Goal: Information Seeking & Learning: Check status

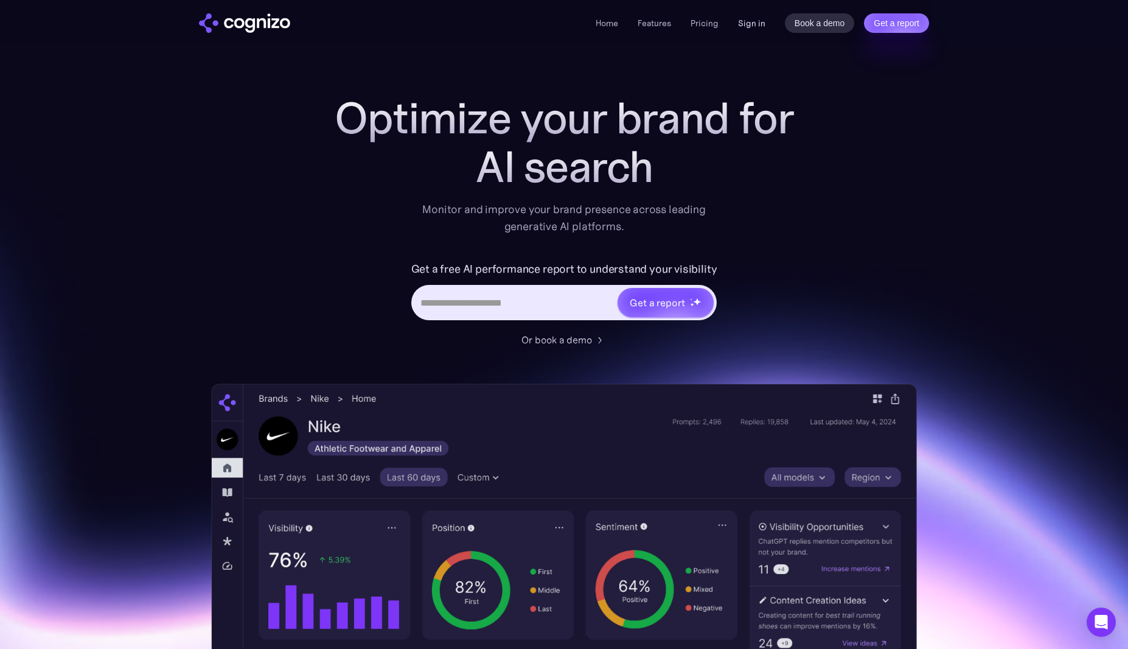
click at [749, 24] on link "Sign in" at bounding box center [751, 23] width 27 height 15
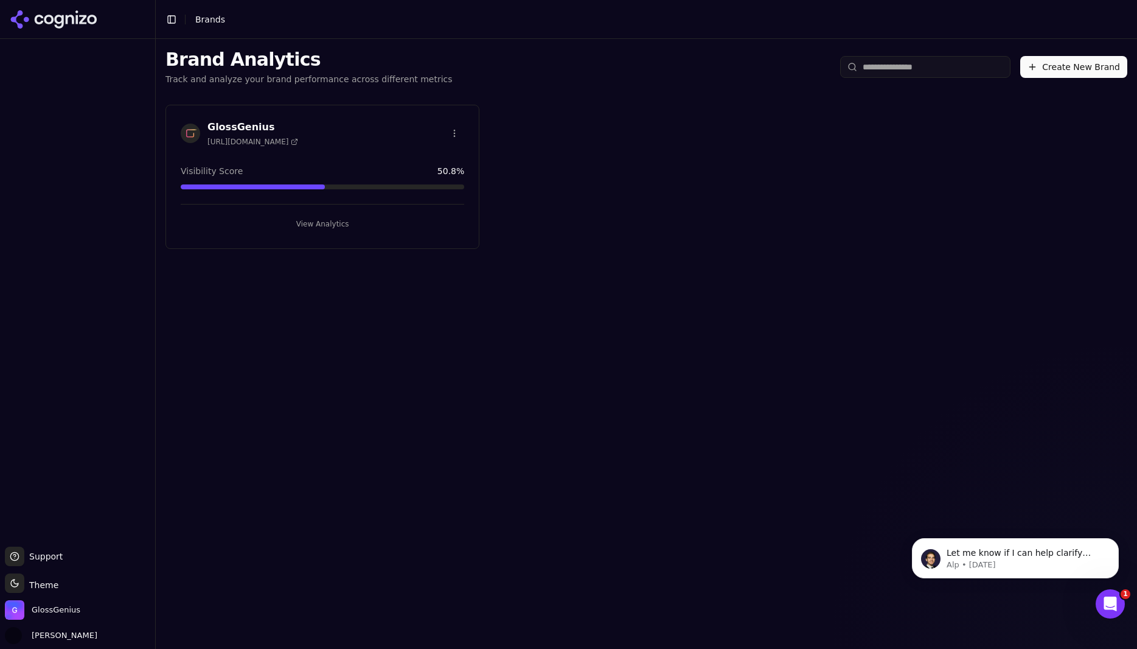
click at [251, 123] on h3 "GlossGenius" at bounding box center [252, 127] width 91 height 15
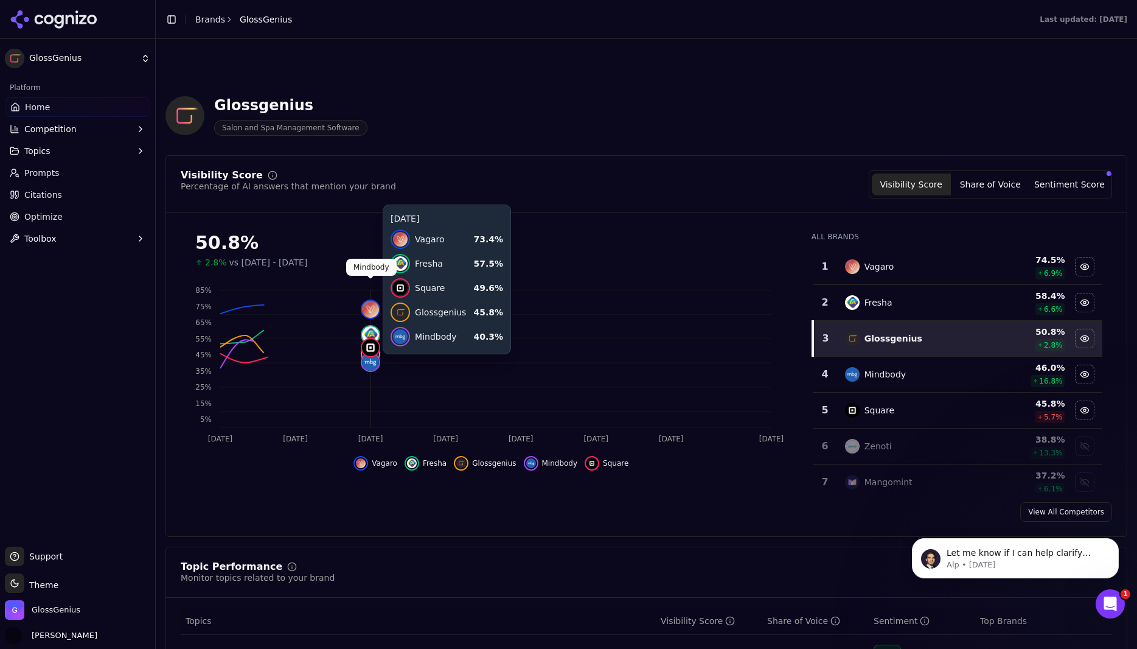
scroll to position [559, 0]
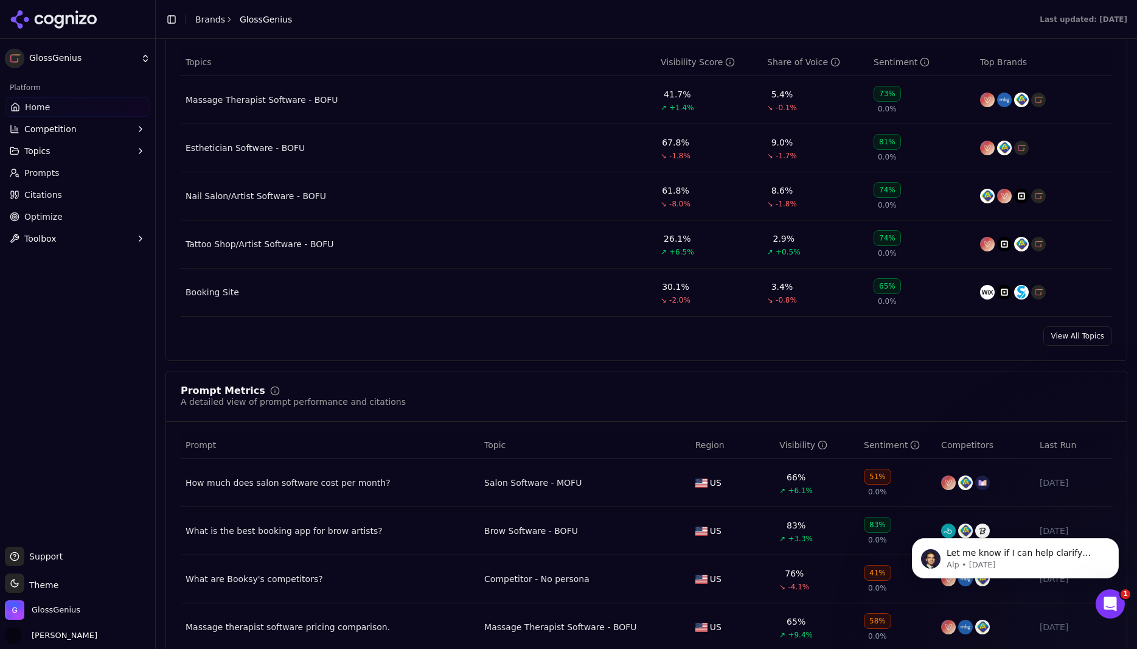
click at [1065, 336] on link "View All Topics" at bounding box center [1078, 335] width 69 height 19
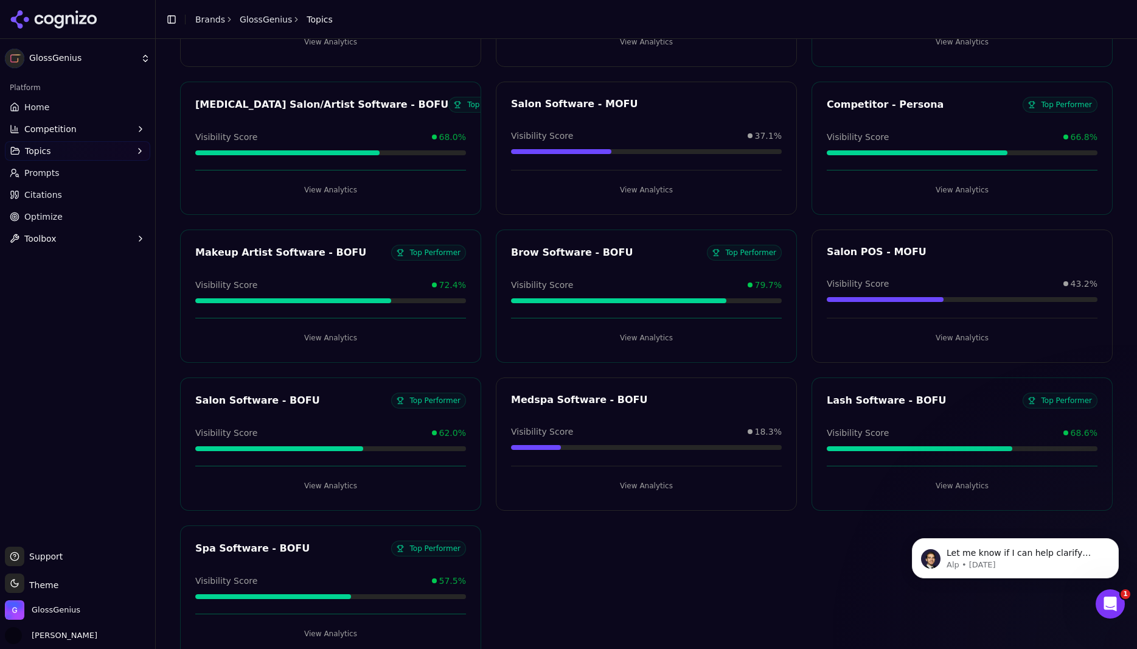
scroll to position [648, 0]
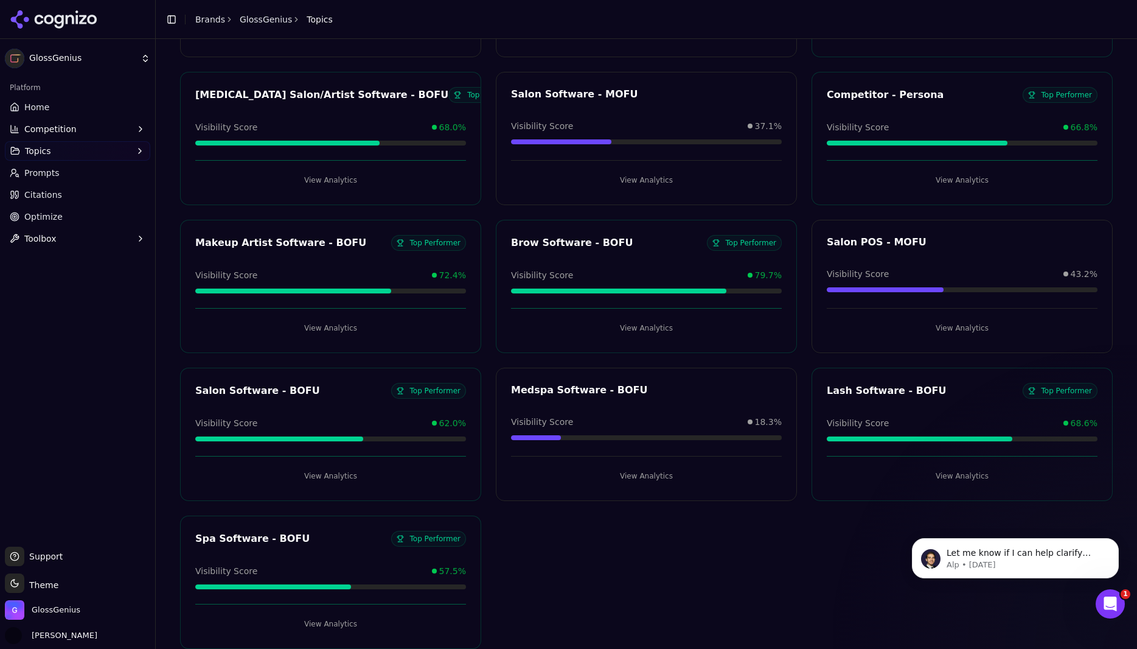
click at [350, 394] on div "Salon Software - BOFU" at bounding box center [293, 390] width 196 height 15
click at [335, 478] on button "View Analytics" at bounding box center [330, 475] width 271 height 19
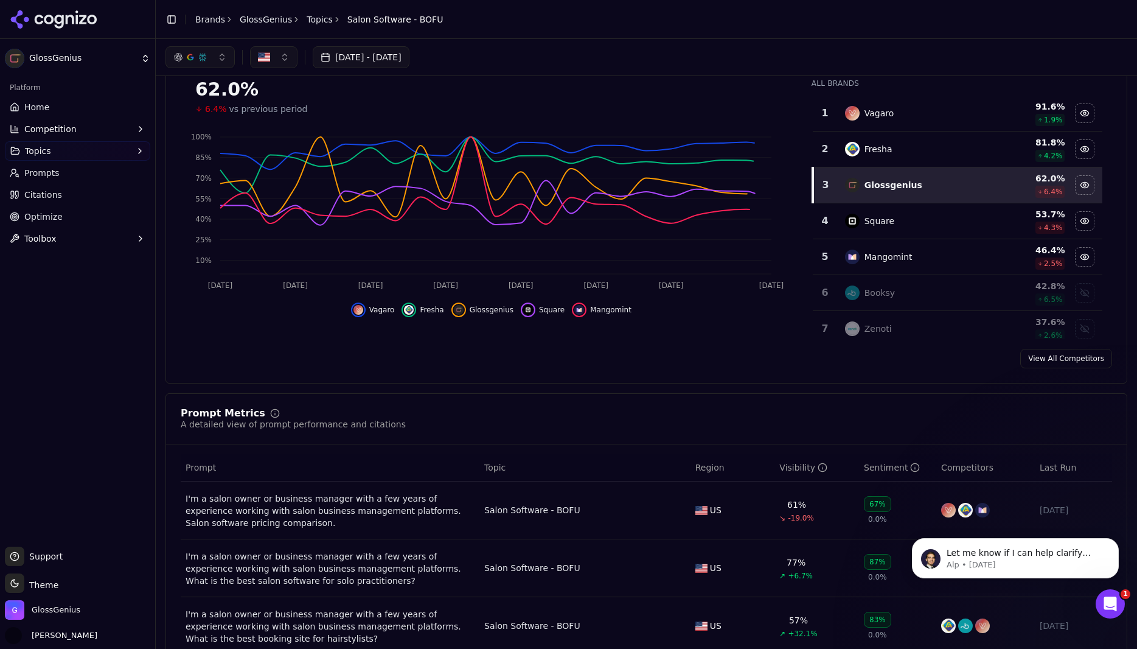
scroll to position [57, 0]
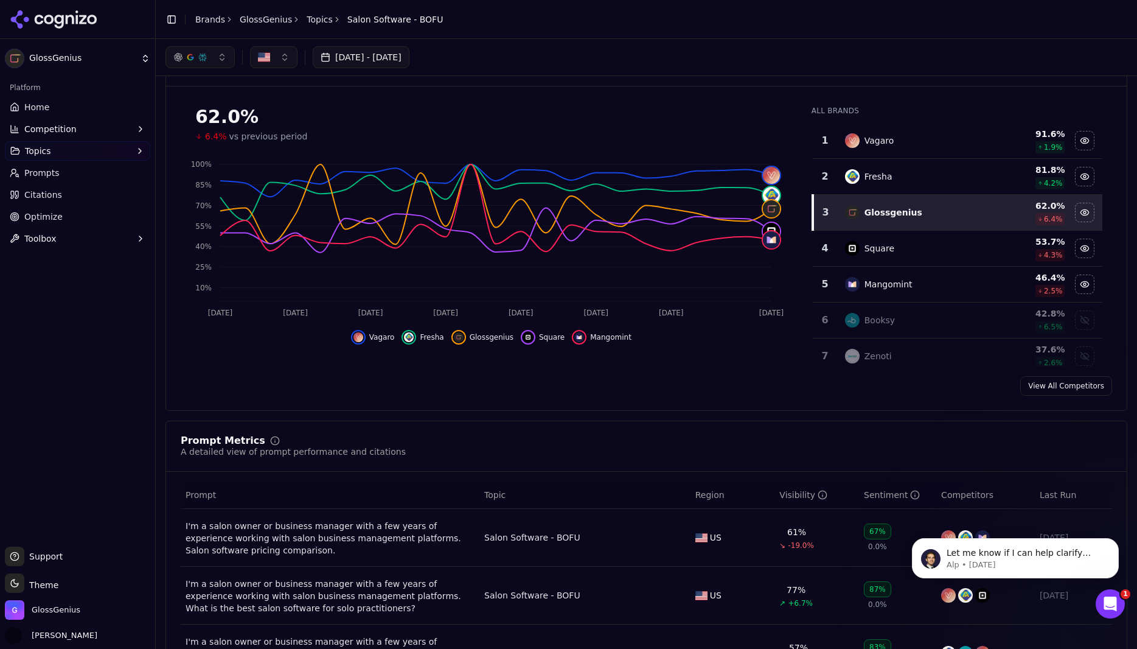
click at [210, 50] on button "button" at bounding box center [200, 57] width 69 height 22
click at [189, 134] on span "Google AI Overviews" at bounding box center [200, 131] width 77 height 24
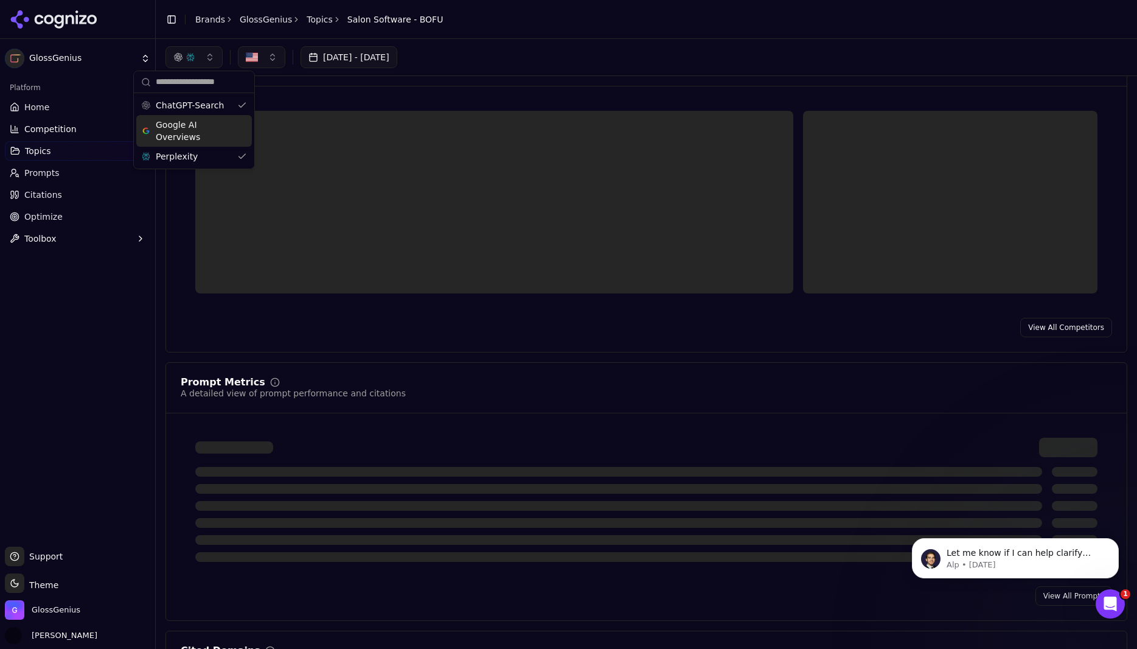
scroll to position [0, 0]
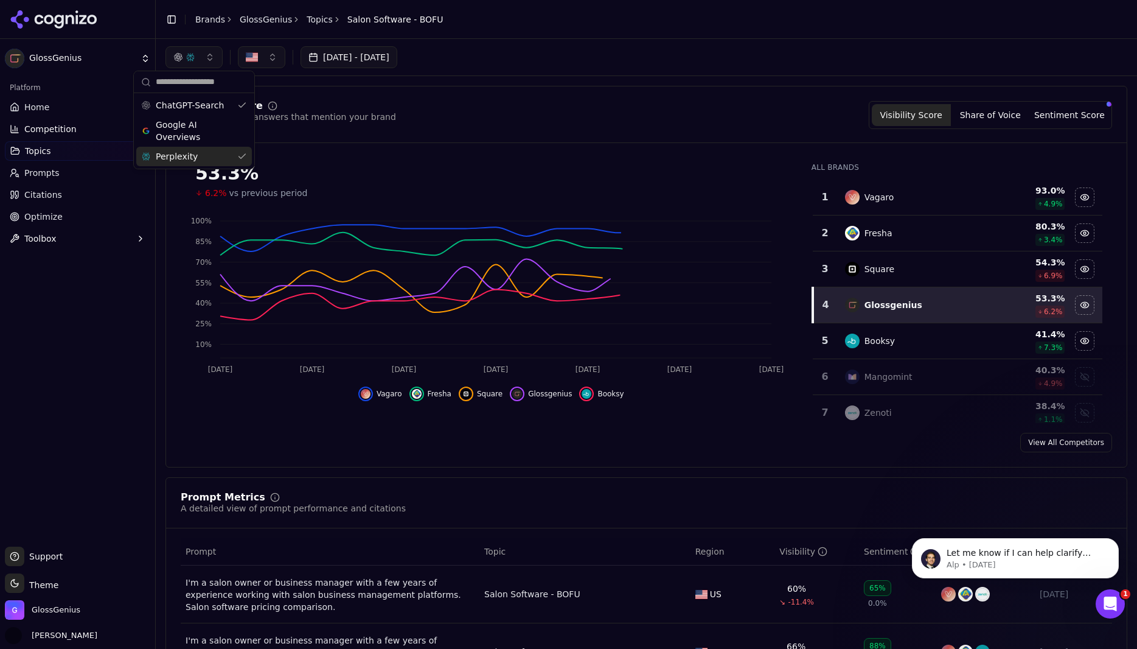
click at [180, 156] on span "Perplexity" at bounding box center [177, 156] width 42 height 12
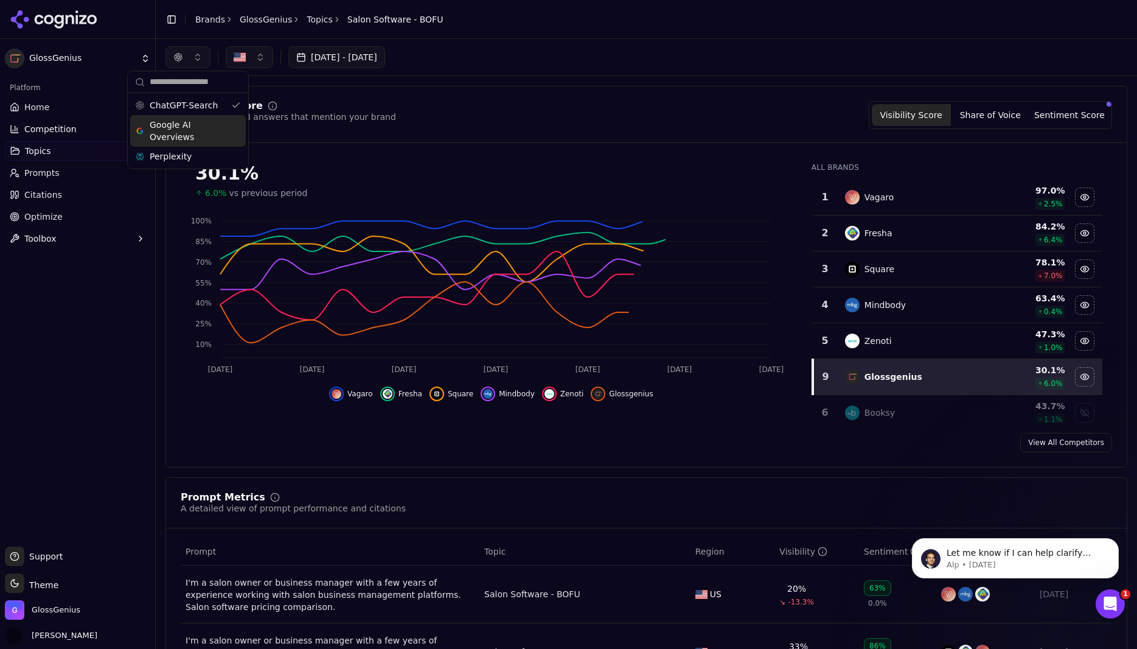
click at [519, 60] on div "Jul 28, 2025 - Aug 27, 2025" at bounding box center [647, 57] width 962 height 22
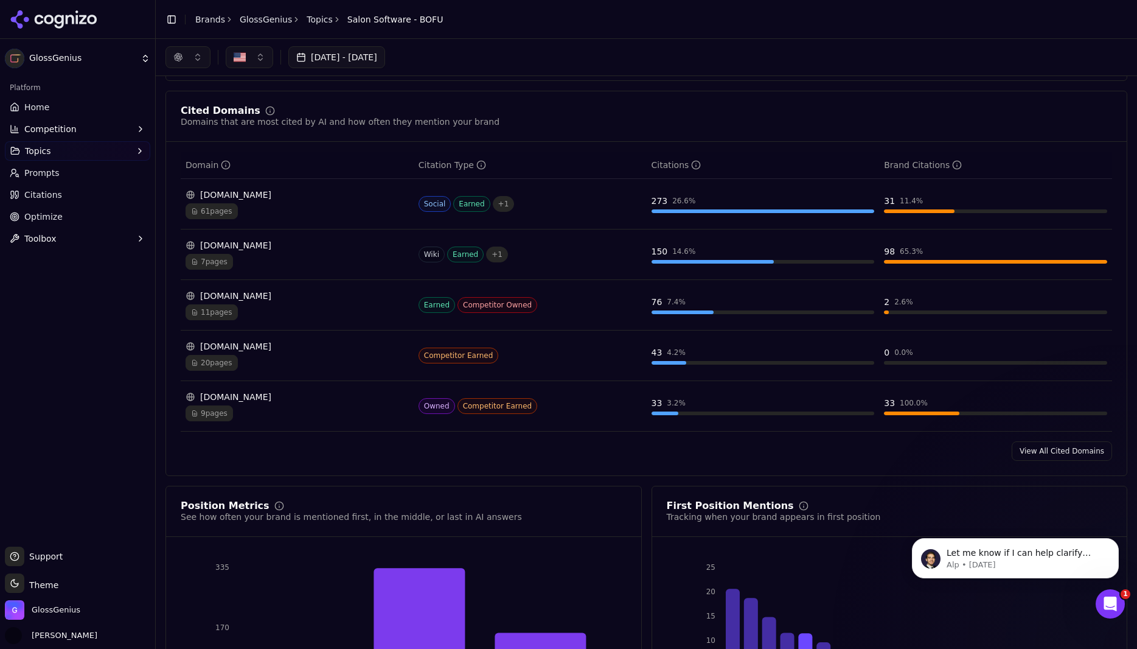
scroll to position [798, 0]
click at [660, 167] on div "Citations" at bounding box center [677, 165] width 50 height 12
click at [1054, 455] on link "View All Cited Domains" at bounding box center [1062, 451] width 100 height 19
